Goal: Find specific page/section: Find specific page/section

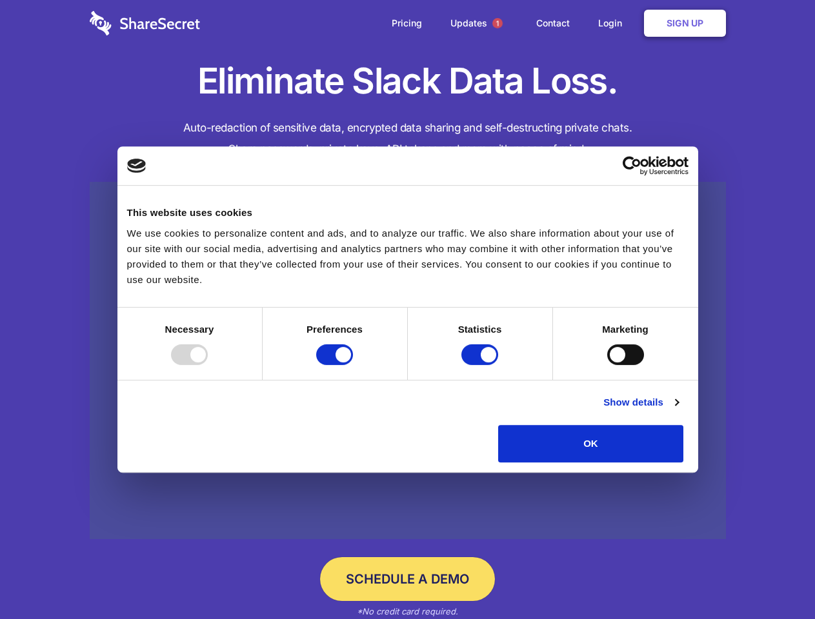
click at [208, 365] on div at bounding box center [189, 355] width 37 height 21
click at [353, 365] on input "Preferences" at bounding box center [334, 355] width 37 height 21
checkbox input "false"
click at [481, 365] on input "Statistics" at bounding box center [479, 355] width 37 height 21
checkbox input "false"
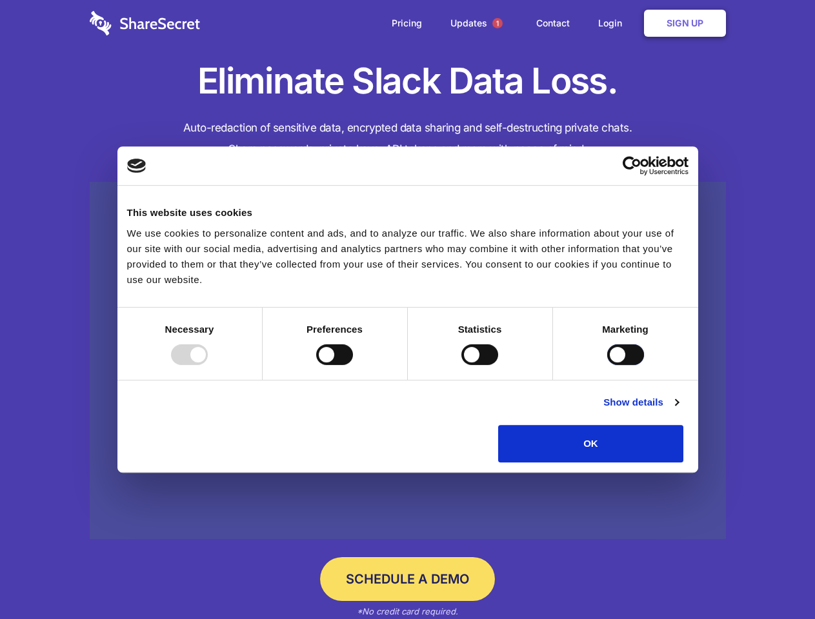
click at [607, 365] on input "Marketing" at bounding box center [625, 355] width 37 height 21
checkbox input "true"
click at [678, 410] on link "Show details" at bounding box center [640, 402] width 75 height 15
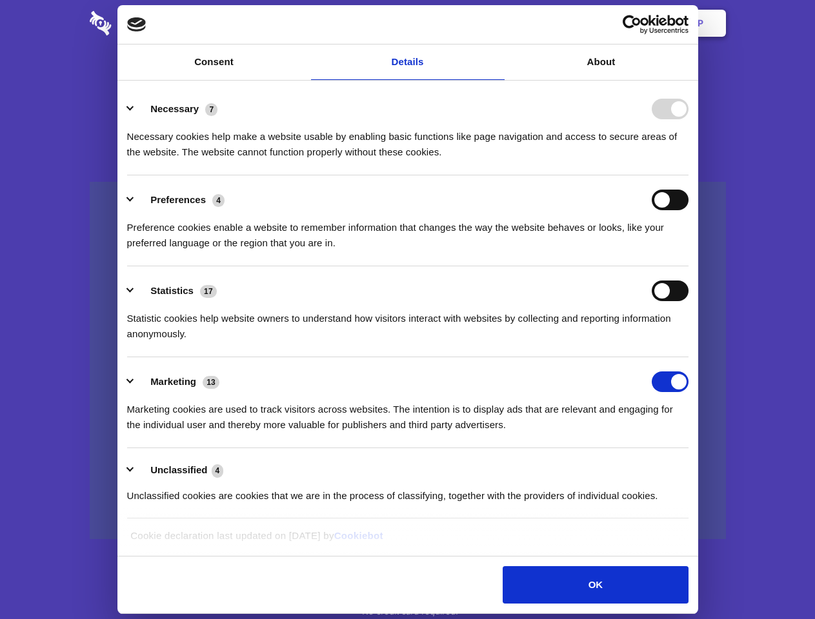
click at [689, 176] on li "Necessary 7 Necessary cookies help make a website usable by enabling basic func…" at bounding box center [407, 130] width 561 height 91
click at [497, 23] on span "1" at bounding box center [497, 23] width 10 height 10
